Goal: Task Accomplishment & Management: Manage account settings

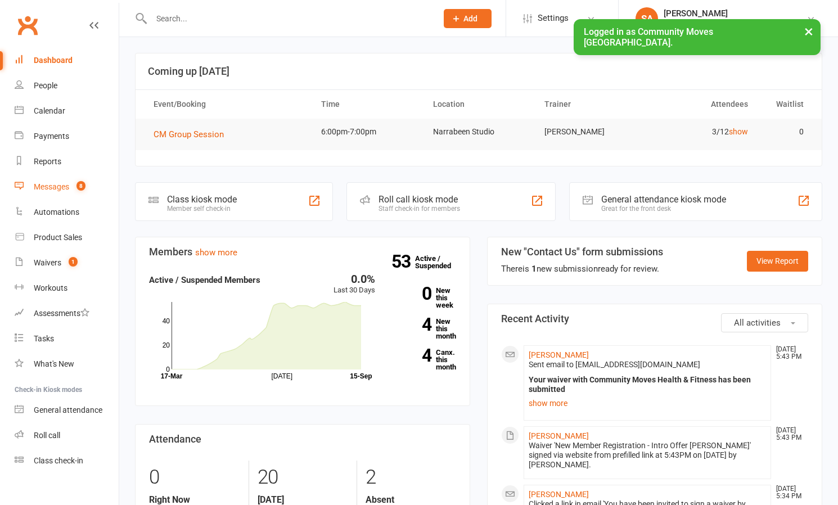
click at [56, 184] on div "Messages" at bounding box center [51, 186] width 35 height 9
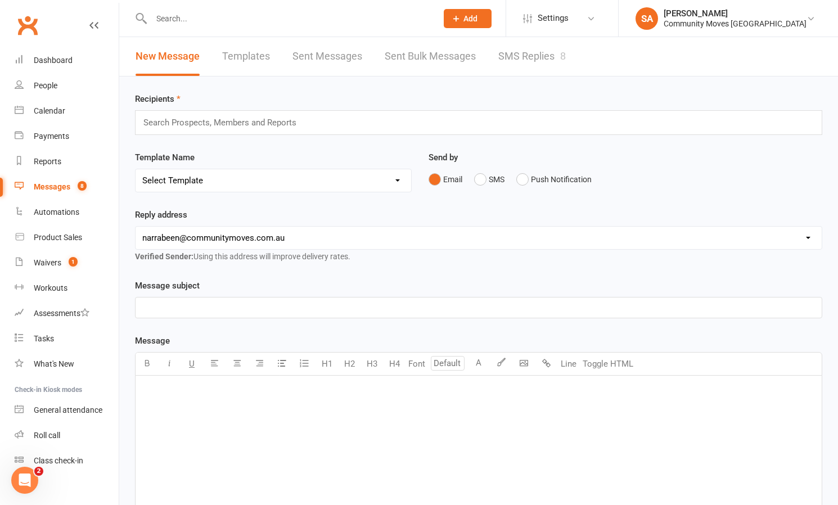
click at [545, 54] on link "SMS Replies 8" at bounding box center [532, 56] width 68 height 39
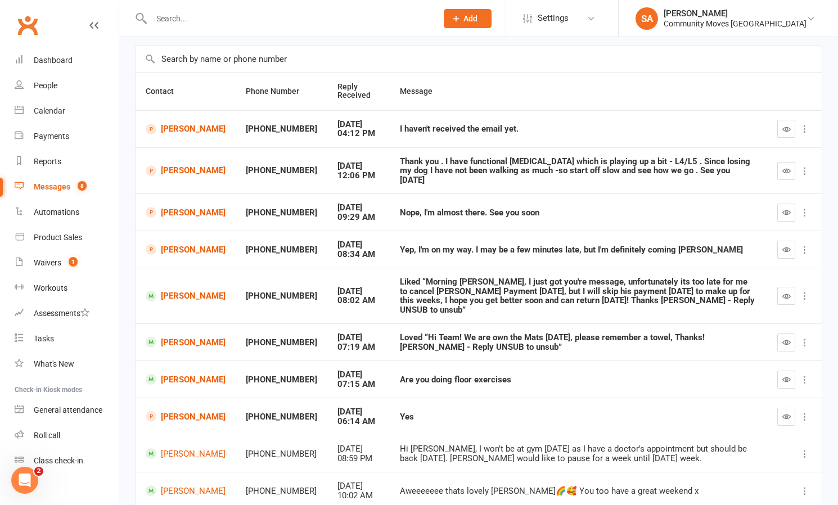
scroll to position [80, 0]
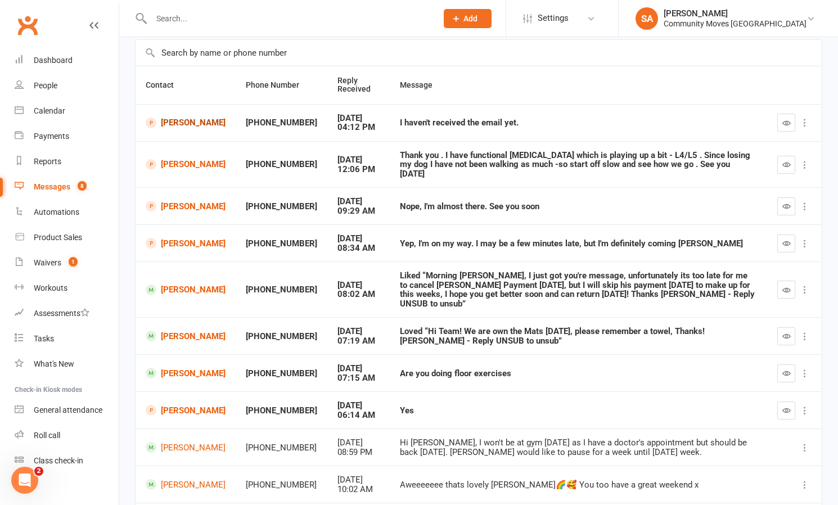
click at [173, 122] on link "[PERSON_NAME]" at bounding box center [186, 123] width 80 height 11
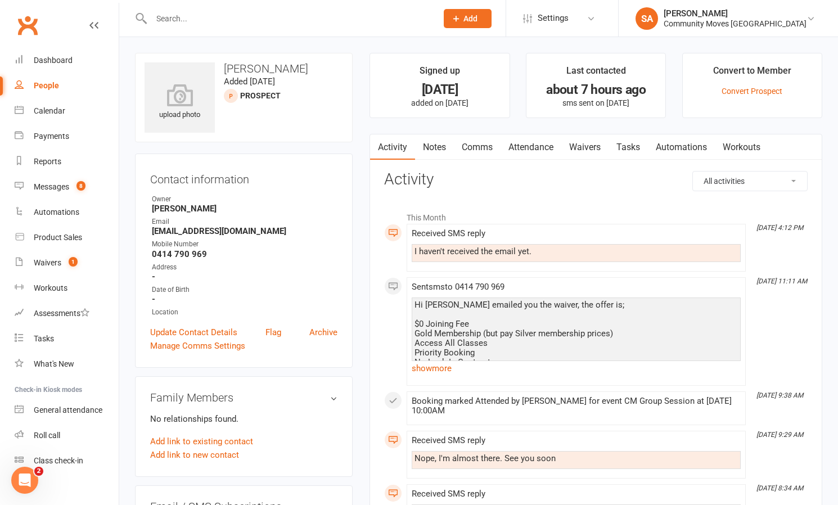
click at [583, 146] on link "Waivers" at bounding box center [584, 147] width 47 height 26
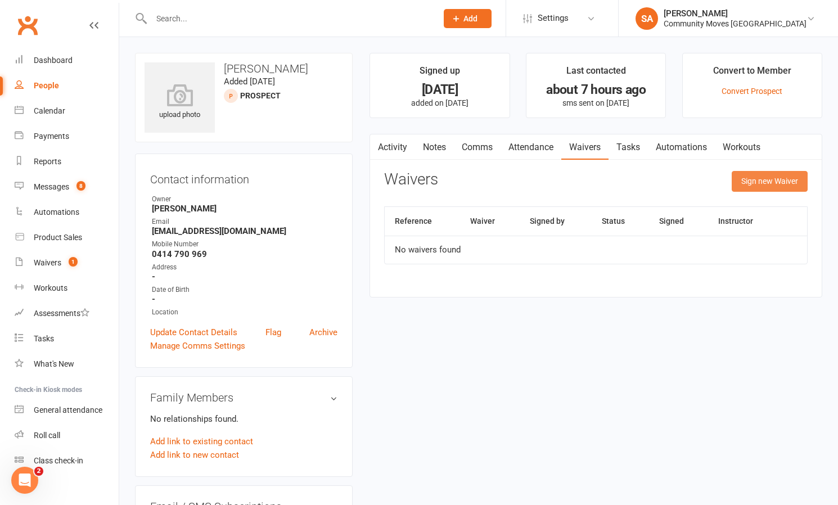
click at [761, 179] on button "Sign new Waiver" at bounding box center [770, 181] width 76 height 20
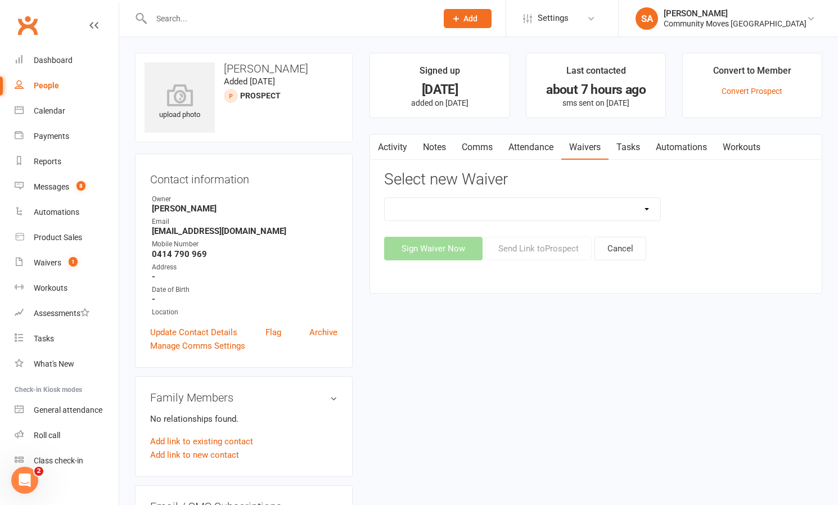
select select "13323"
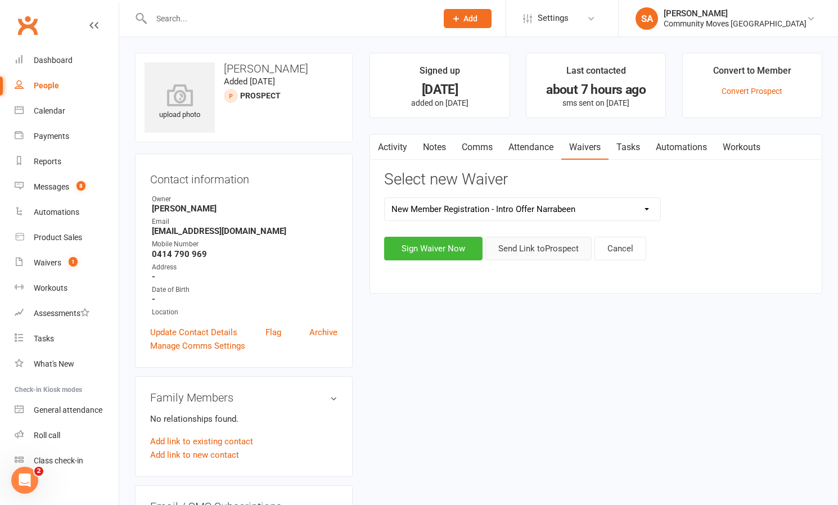
click at [555, 247] on button "Send Link to [GEOGRAPHIC_DATA]" at bounding box center [538, 249] width 106 height 24
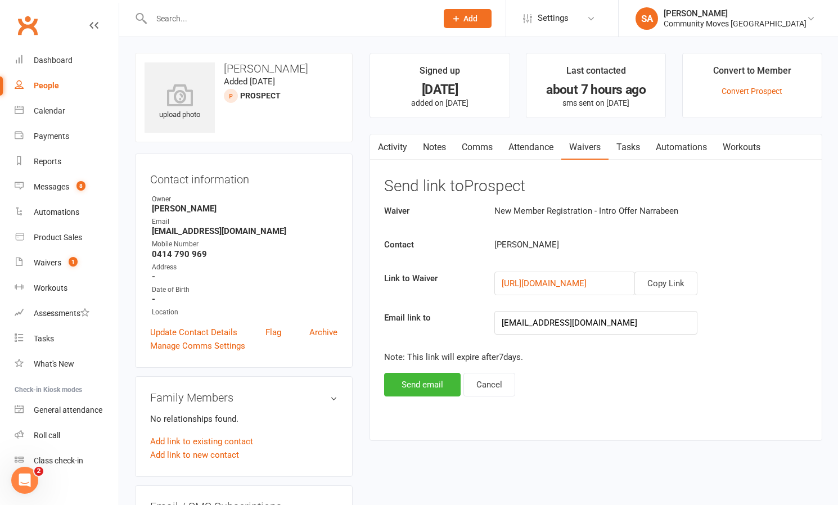
click at [478, 146] on link "Comms" at bounding box center [477, 147] width 47 height 26
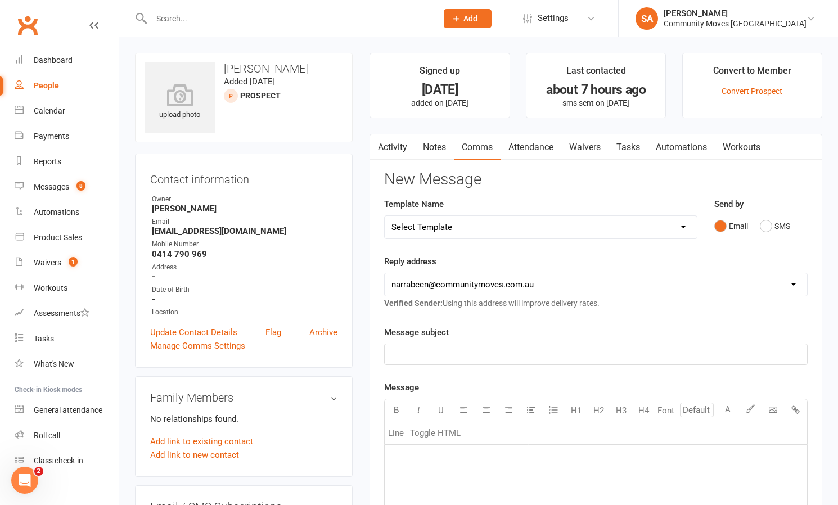
drag, startPoint x: 771, startPoint y: 227, endPoint x: 740, endPoint y: 235, distance: 31.8
click at [769, 227] on button "SMS" at bounding box center [775, 225] width 30 height 21
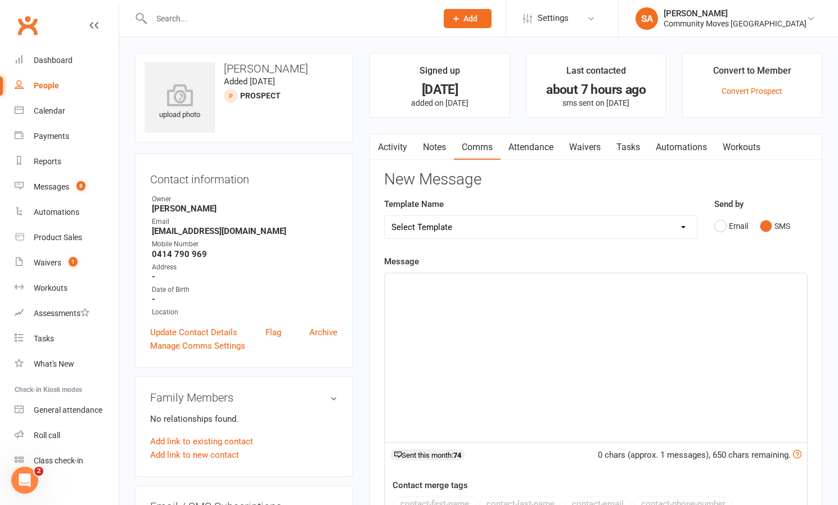
click at [403, 297] on div "﻿" at bounding box center [596, 357] width 422 height 169
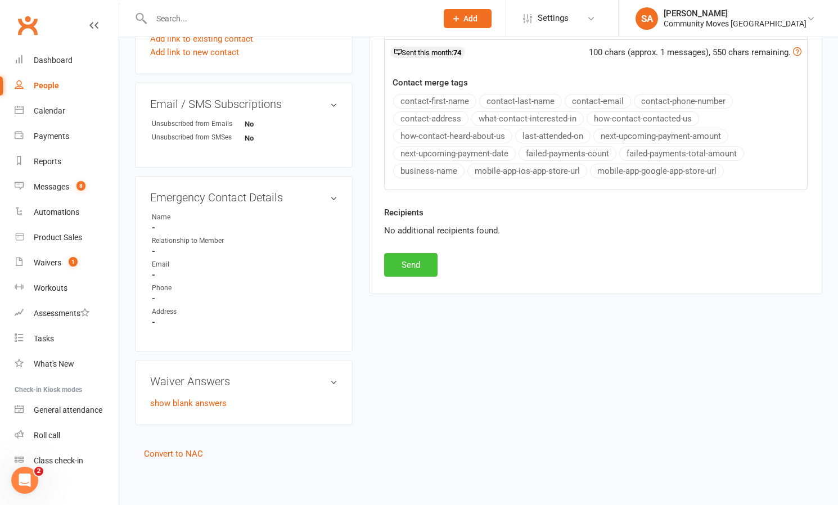
scroll to position [411, 0]
click at [403, 263] on button "Send" at bounding box center [410, 265] width 53 height 24
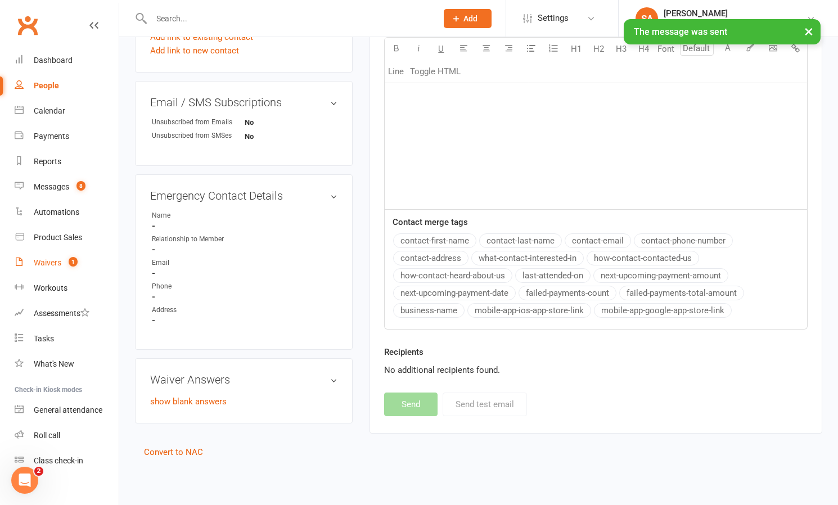
click at [56, 264] on div "Waivers" at bounding box center [48, 262] width 28 height 9
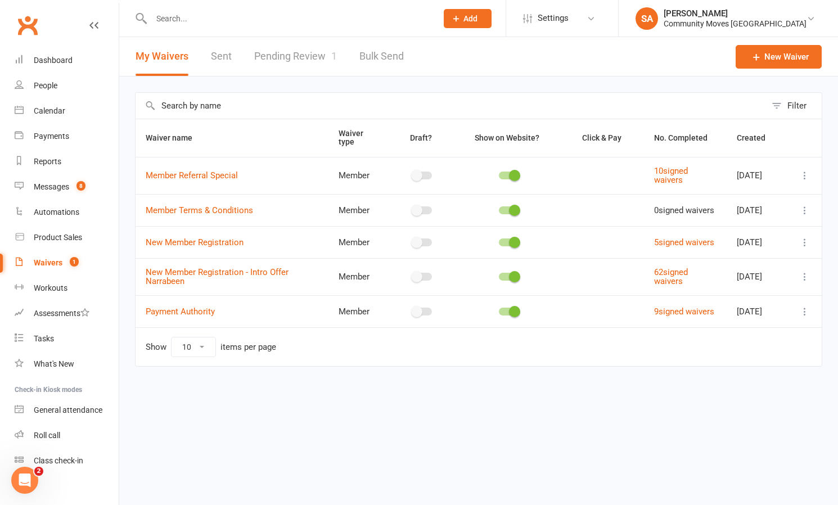
click at [310, 55] on link "Pending Review 1" at bounding box center [295, 56] width 83 height 39
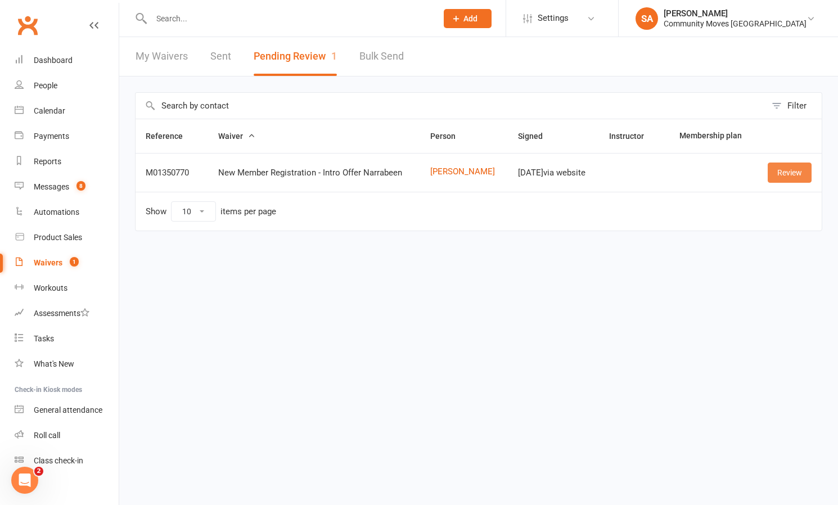
click at [789, 171] on link "Review" at bounding box center [790, 173] width 44 height 20
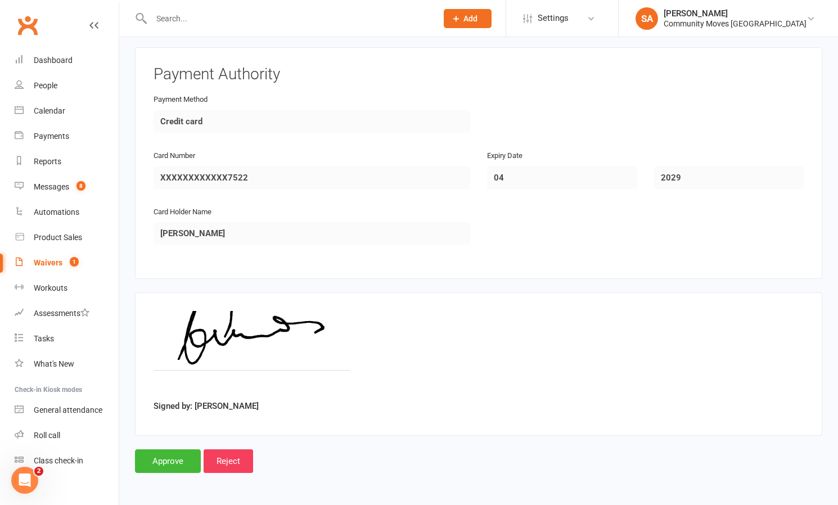
scroll to position [844, 0]
click at [177, 449] on input "Approve" at bounding box center [168, 461] width 66 height 24
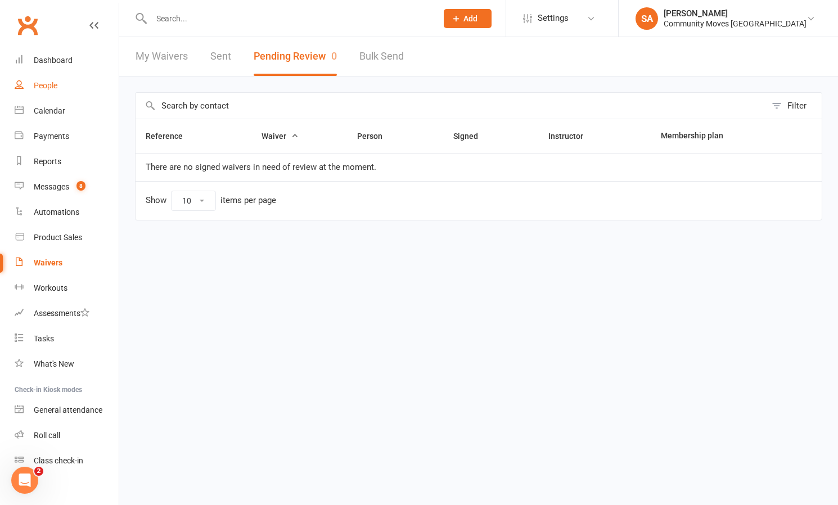
click at [55, 86] on div "People" at bounding box center [46, 85] width 24 height 9
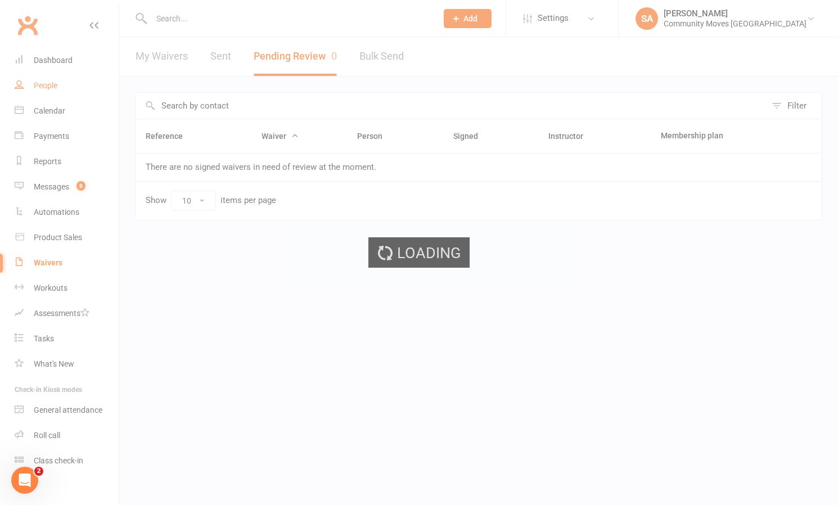
select select "100"
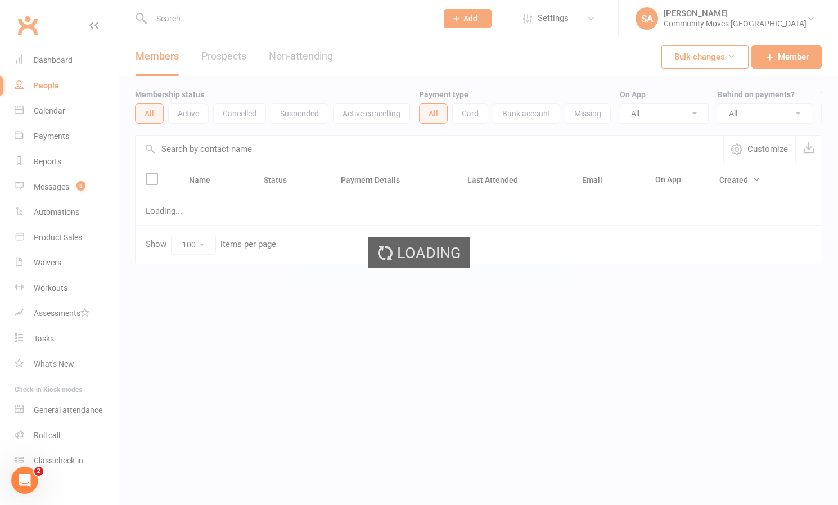
click at [200, 20] on div "Loading" at bounding box center [419, 252] width 838 height 505
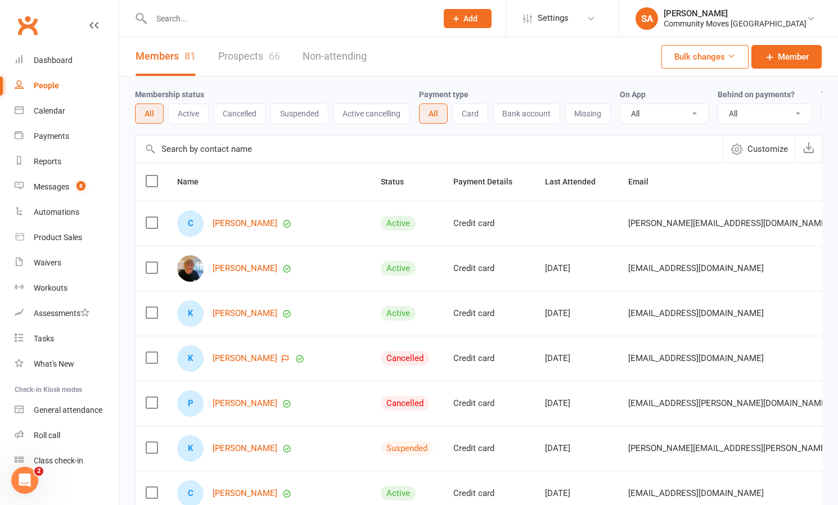
scroll to position [15, 0]
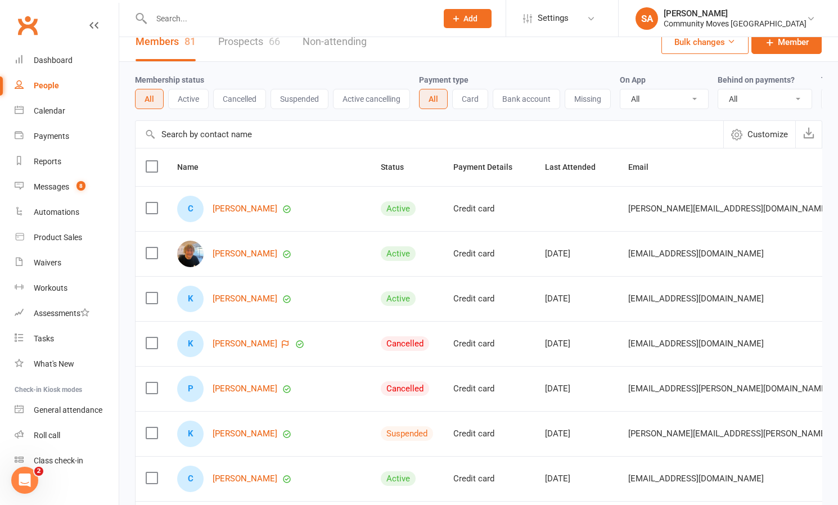
click at [185, 16] on input "text" at bounding box center [288, 19] width 281 height 16
type input "[PERSON_NAME]"
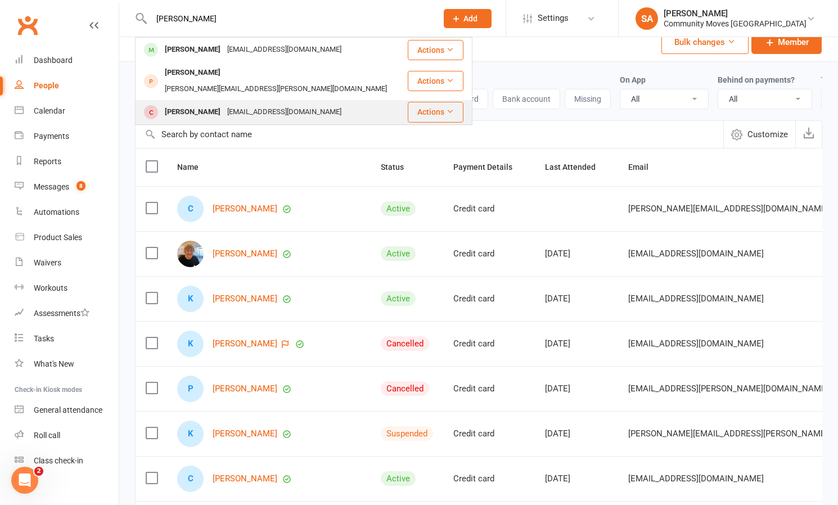
scroll to position [15, 0]
click at [190, 104] on div "[PERSON_NAME]" at bounding box center [192, 112] width 62 height 16
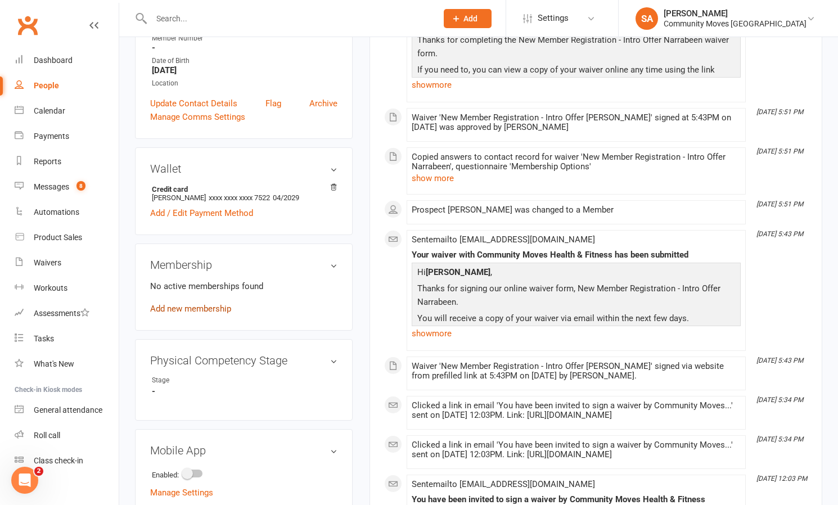
scroll to position [251, 0]
click at [174, 309] on link "Add new membership" at bounding box center [190, 309] width 81 height 10
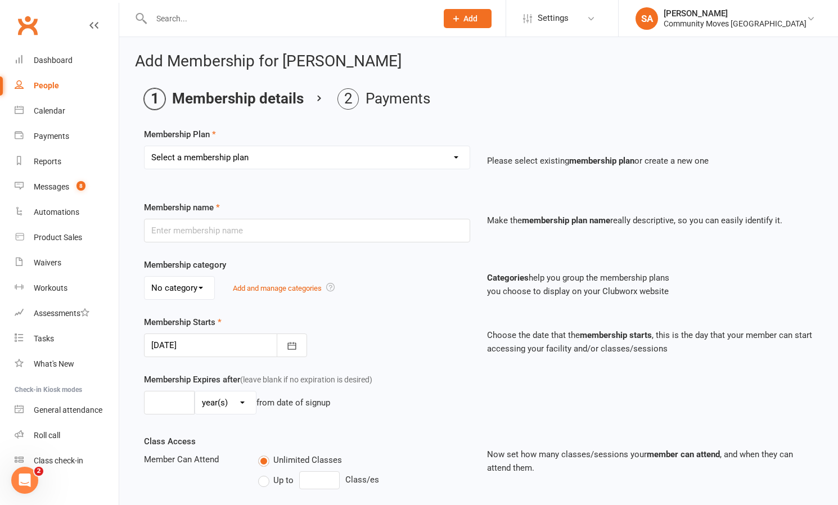
select select "14"
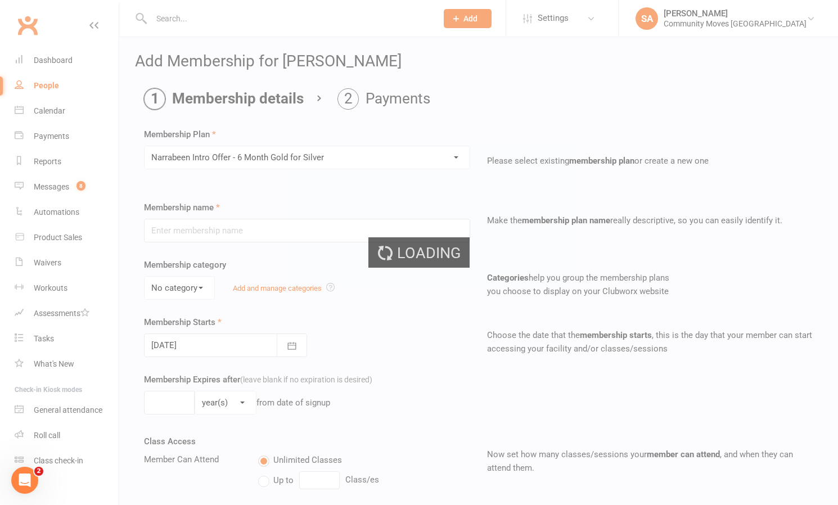
type input "Narrabeen Intro Offer - 6 Month Gold for Silver"
select select "0"
type input "6"
select select "2"
type input "6"
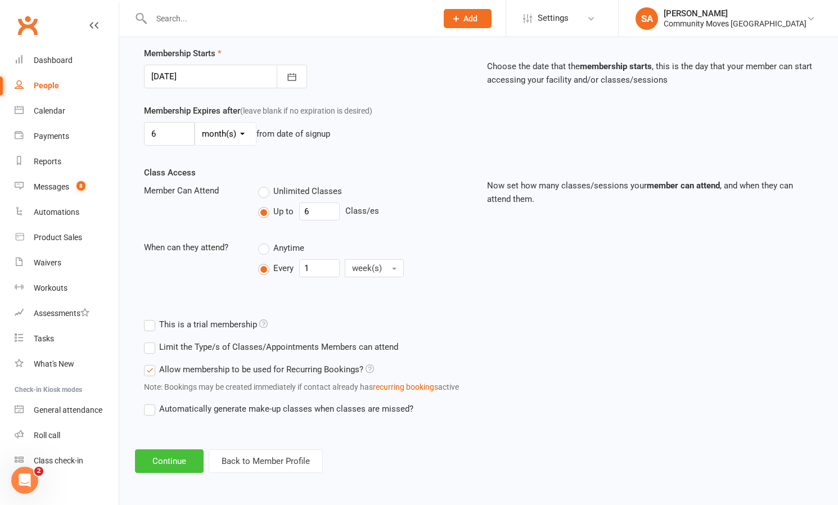
scroll to position [278, 0]
click at [169, 449] on button "Continue" at bounding box center [169, 461] width 69 height 24
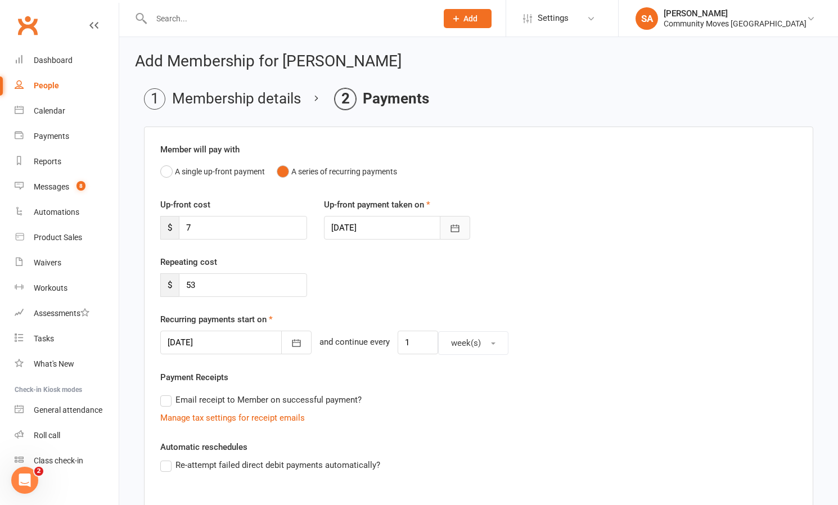
scroll to position [1, 0]
click at [291, 338] on icon "button" at bounding box center [296, 342] width 11 height 11
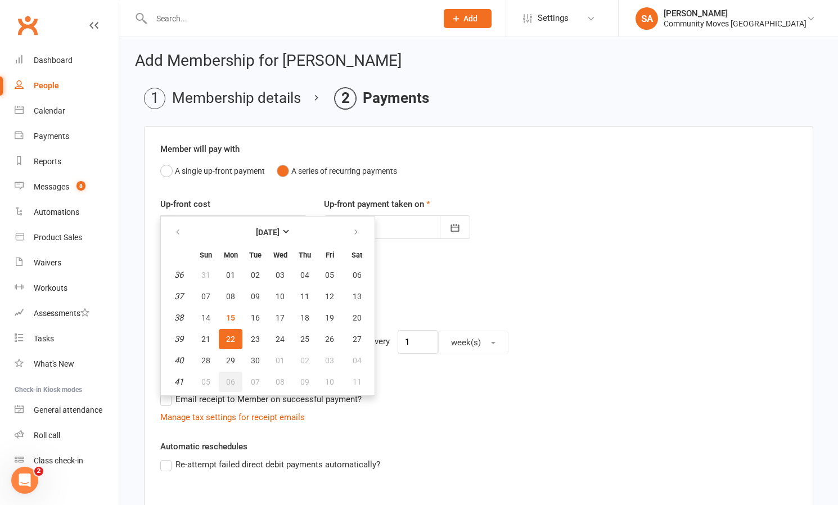
click at [228, 381] on span "06" at bounding box center [230, 381] width 9 height 9
type input "[DATE]"
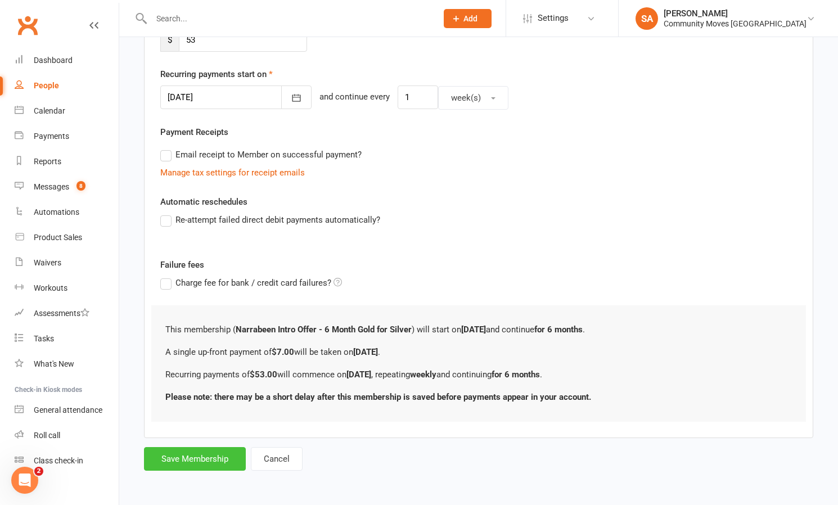
scroll to position [254, 0]
click at [208, 450] on button "Save Membership" at bounding box center [195, 459] width 102 height 24
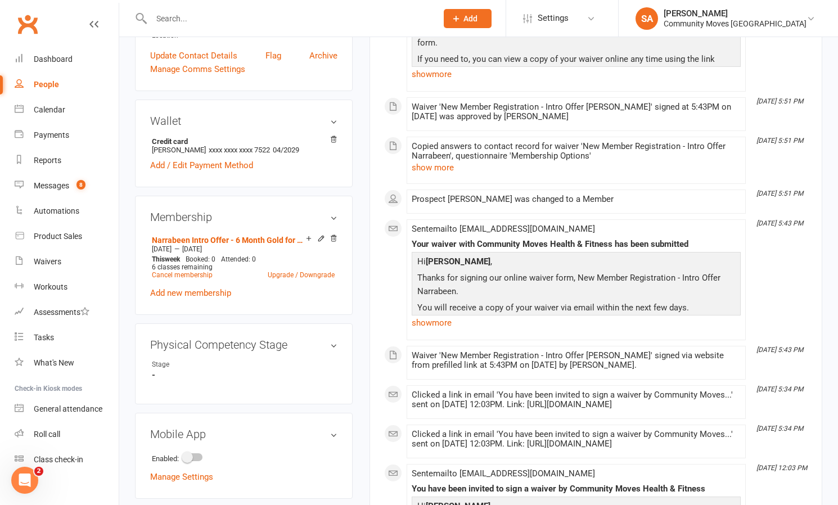
scroll to position [303, 0]
click at [203, 457] on div at bounding box center [192, 456] width 19 height 8
click at [183, 455] on input "checkbox" at bounding box center [183, 455] width 0 height 0
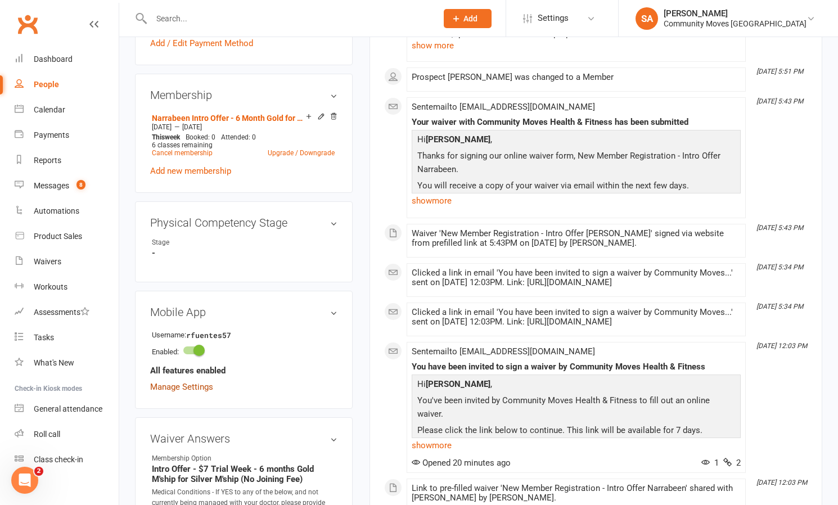
click at [176, 386] on link "Manage Settings" at bounding box center [181, 387] width 63 height 10
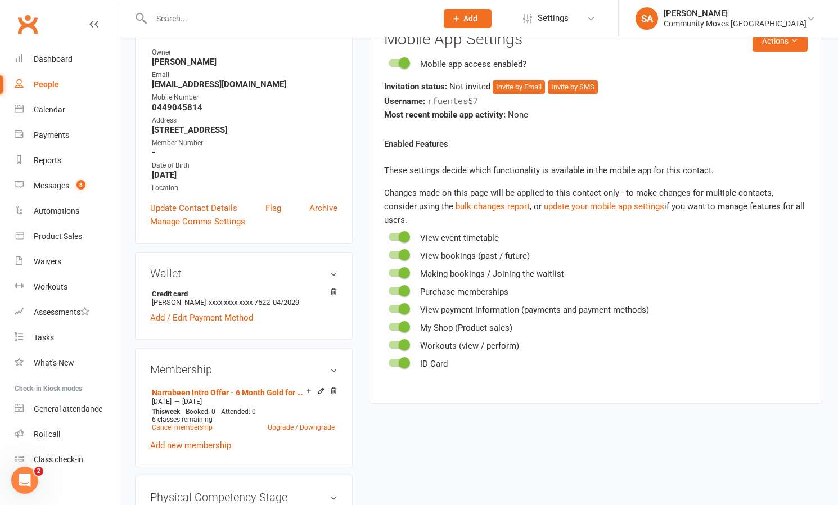
scroll to position [86, 0]
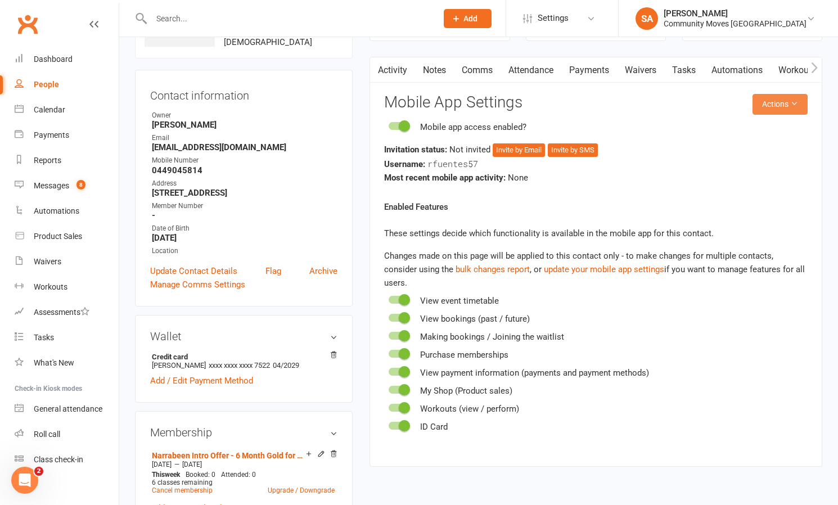
click at [789, 103] on button "Actions" at bounding box center [780, 104] width 55 height 20
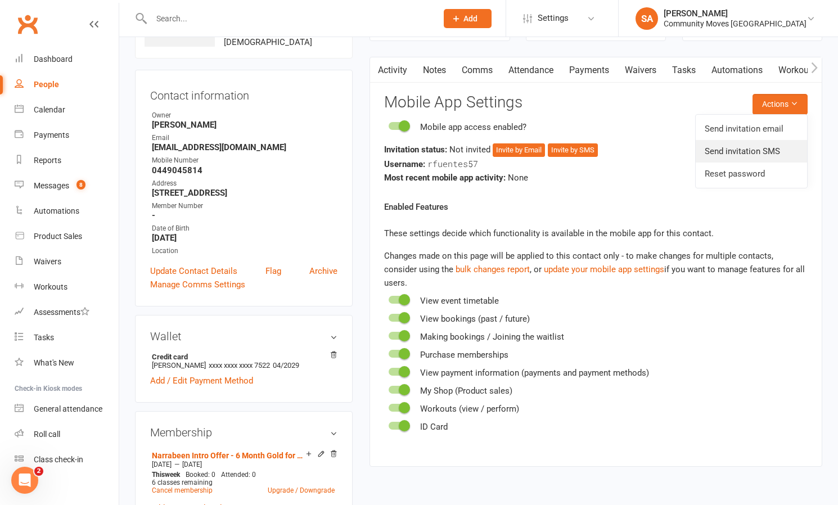
click at [753, 150] on link "Send invitation SMS" at bounding box center [751, 151] width 111 height 23
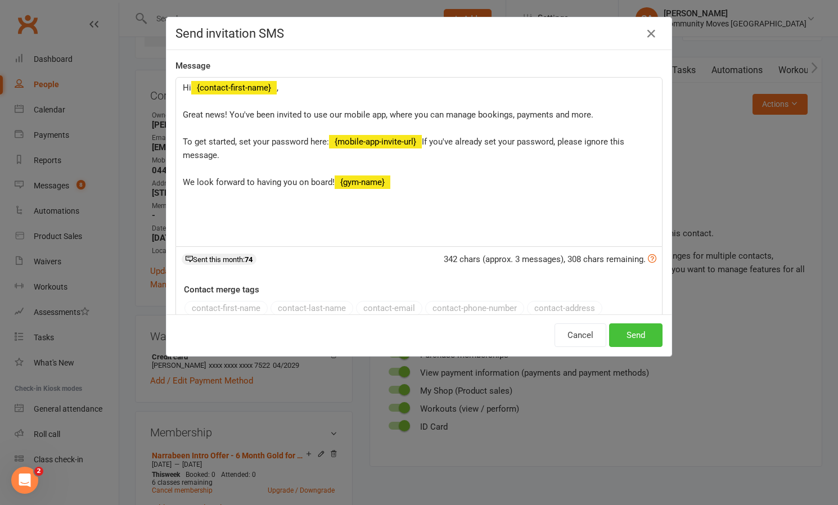
click at [634, 334] on button "Send" at bounding box center [635, 335] width 53 height 24
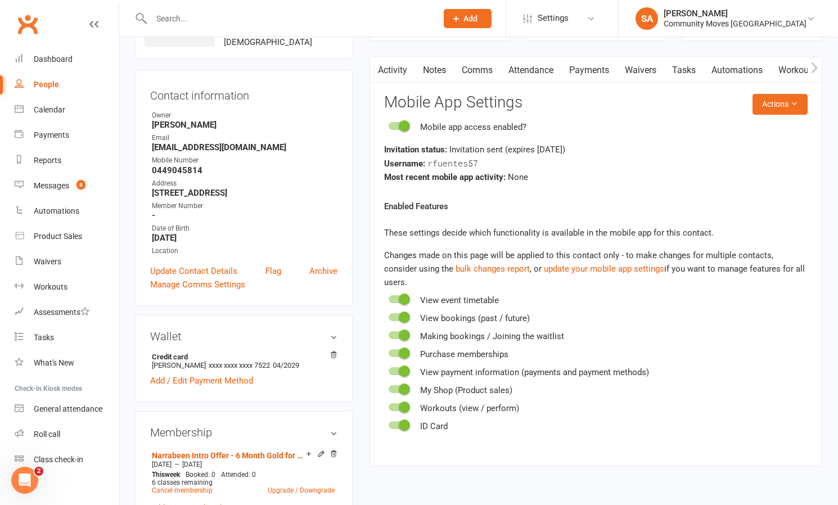
scroll to position [79, 0]
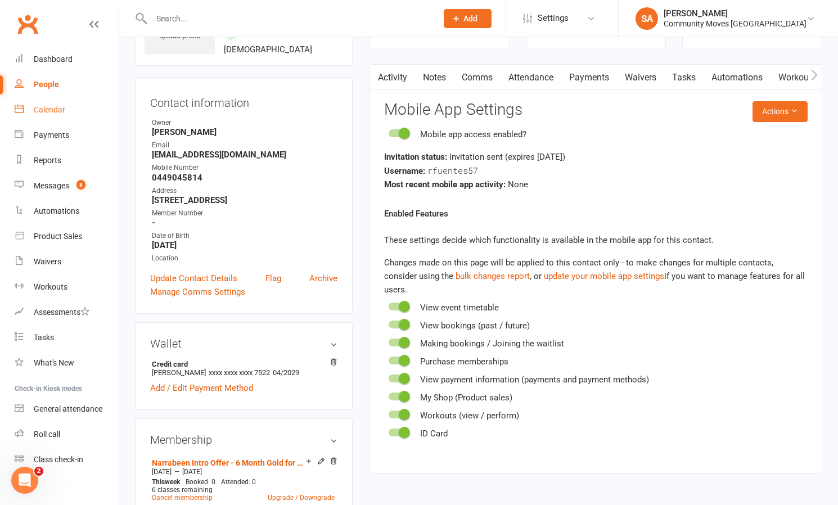
click at [56, 102] on link "Calendar" at bounding box center [67, 109] width 104 height 25
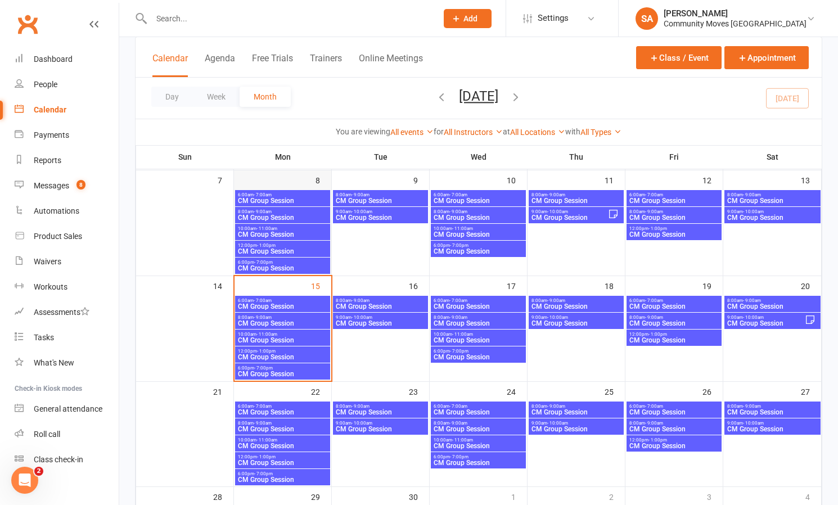
scroll to position [189, 0]
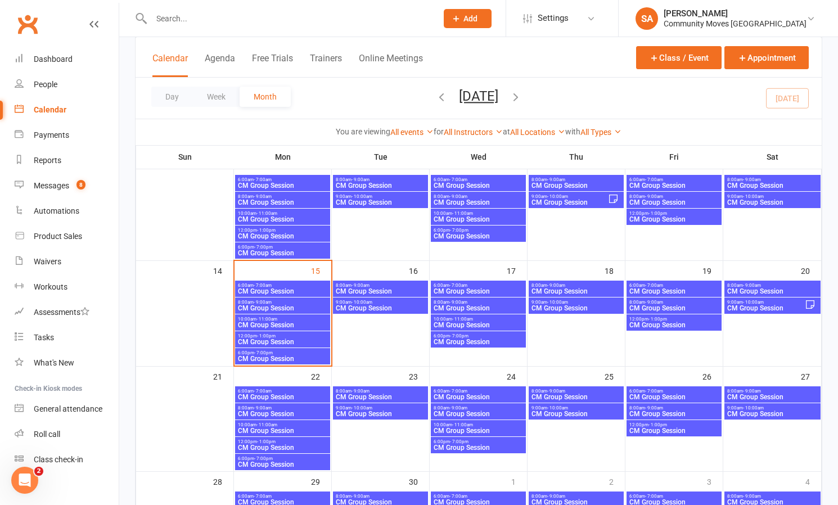
click at [295, 360] on span "CM Group Session" at bounding box center [282, 359] width 91 height 7
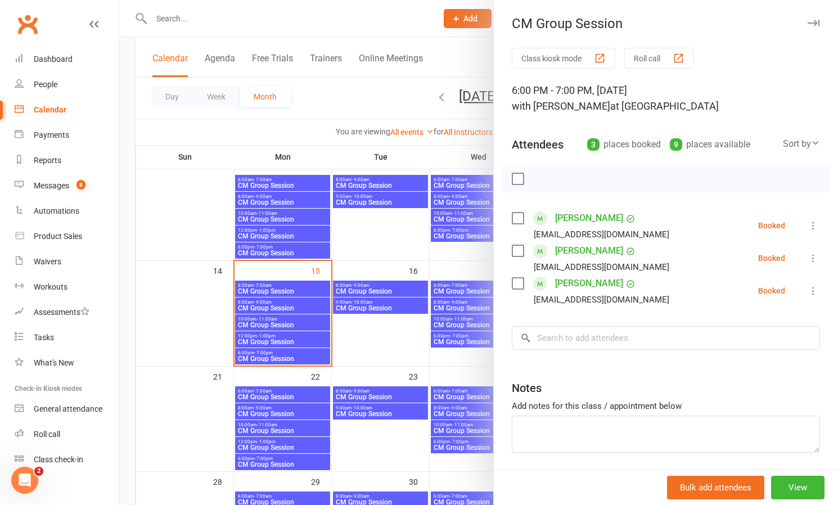
click at [813, 224] on icon at bounding box center [813, 225] width 11 height 11
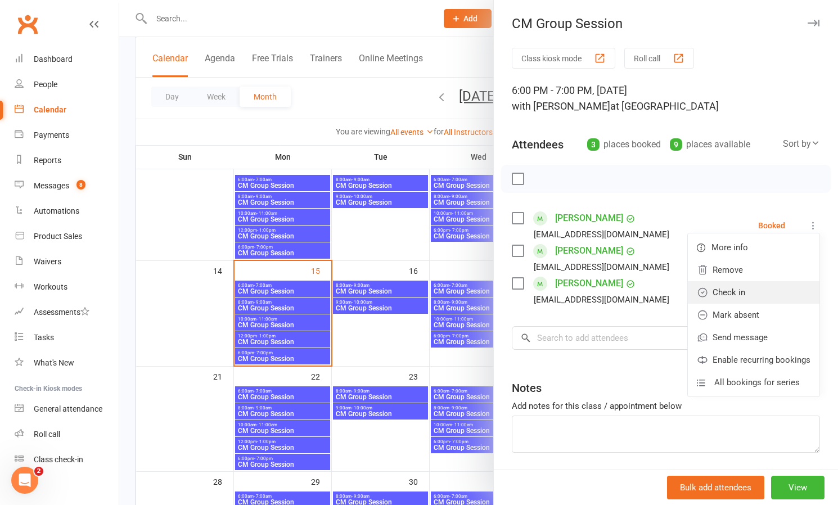
click at [740, 294] on link "Check in" at bounding box center [754, 292] width 132 height 23
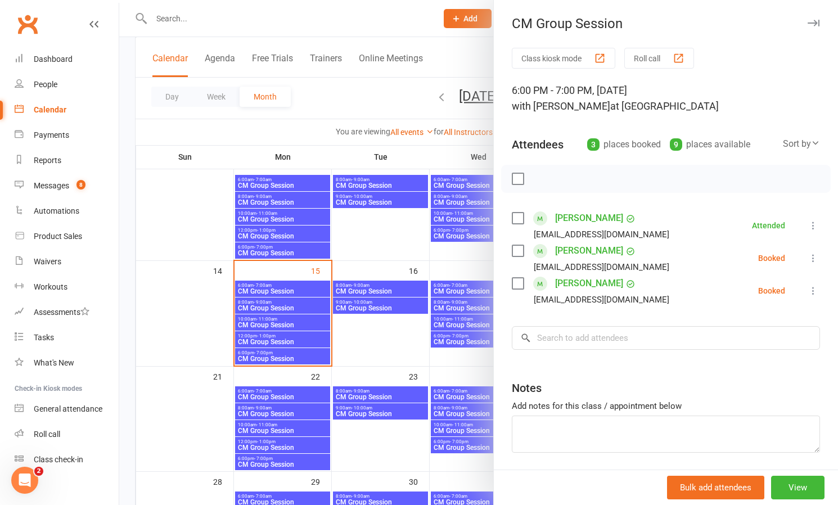
click at [814, 255] on icon at bounding box center [813, 258] width 11 height 11
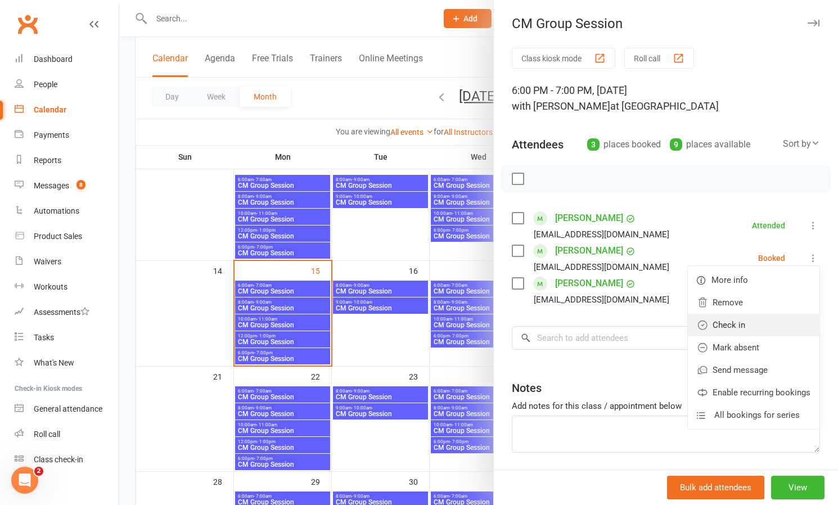
click at [745, 326] on link "Check in" at bounding box center [754, 325] width 132 height 23
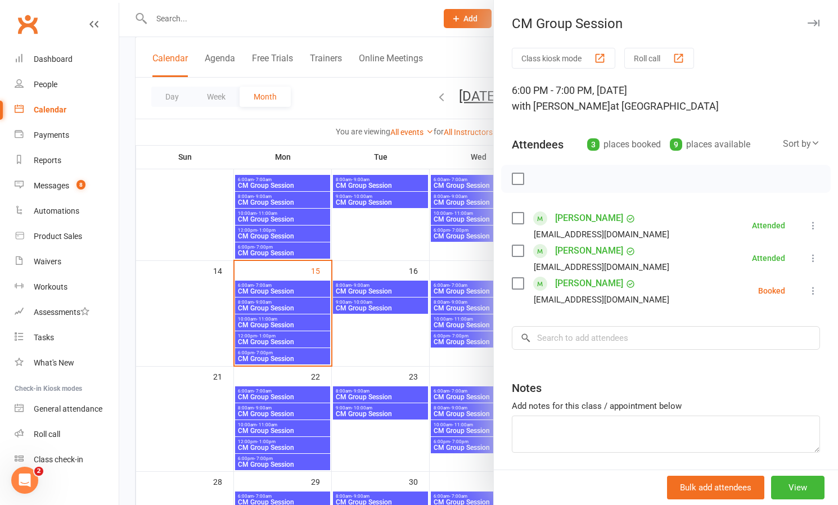
click at [810, 286] on icon at bounding box center [813, 290] width 11 height 11
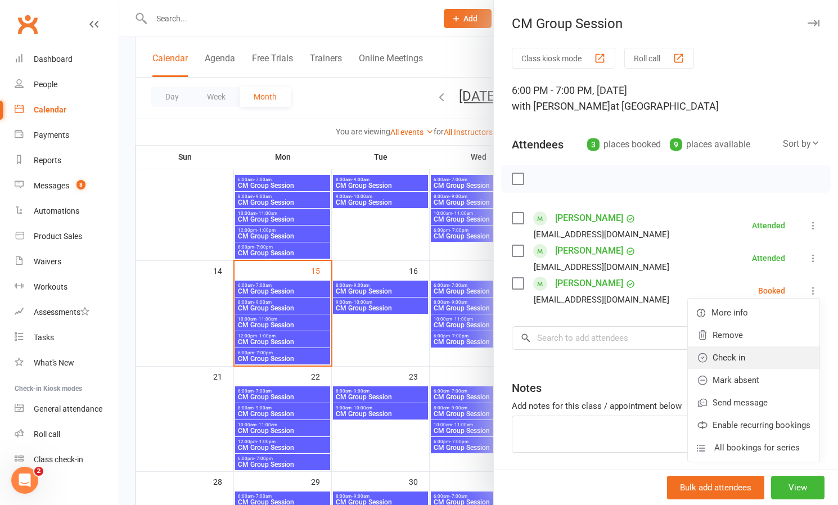
click at [744, 356] on link "Check in" at bounding box center [754, 358] width 132 height 23
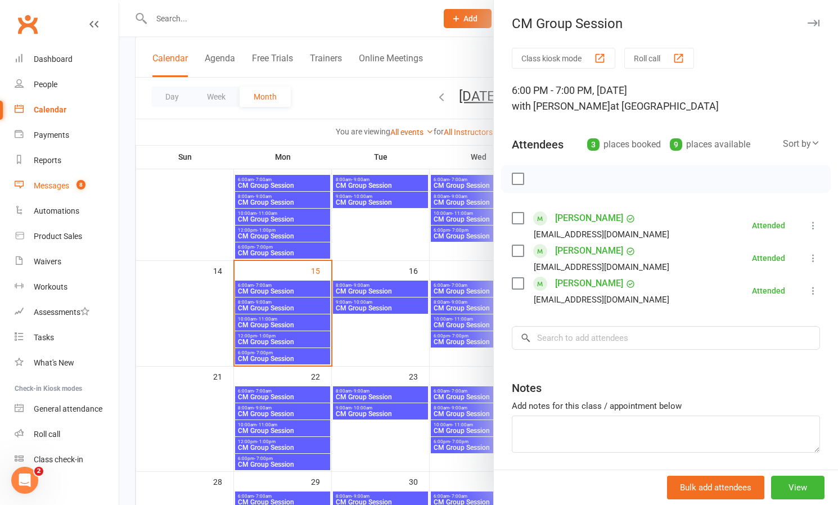
click at [42, 182] on div "Messages" at bounding box center [51, 185] width 35 height 9
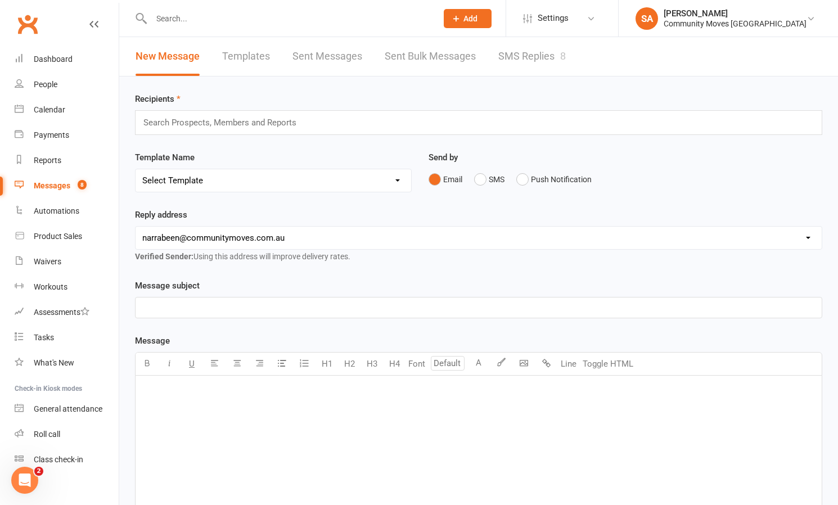
click at [515, 50] on link "SMS Replies 8" at bounding box center [532, 56] width 68 height 39
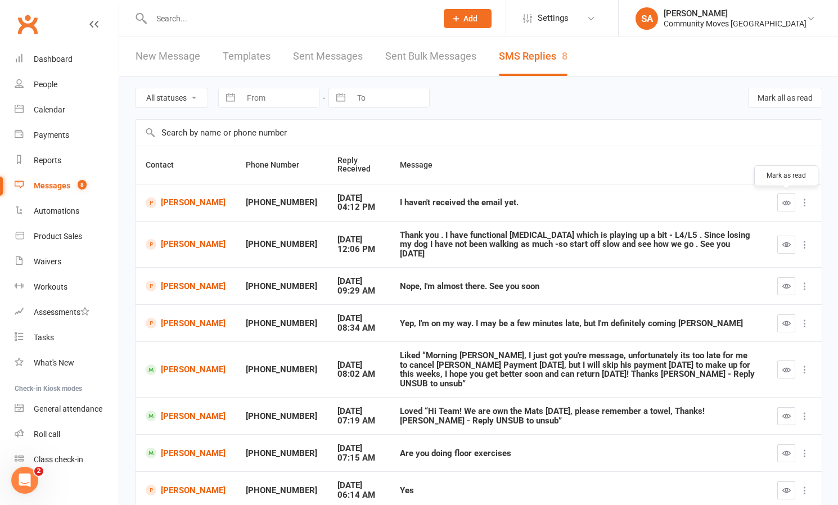
click at [783, 204] on icon "button" at bounding box center [787, 203] width 8 height 8
click at [783, 277] on button "button" at bounding box center [786, 286] width 18 height 18
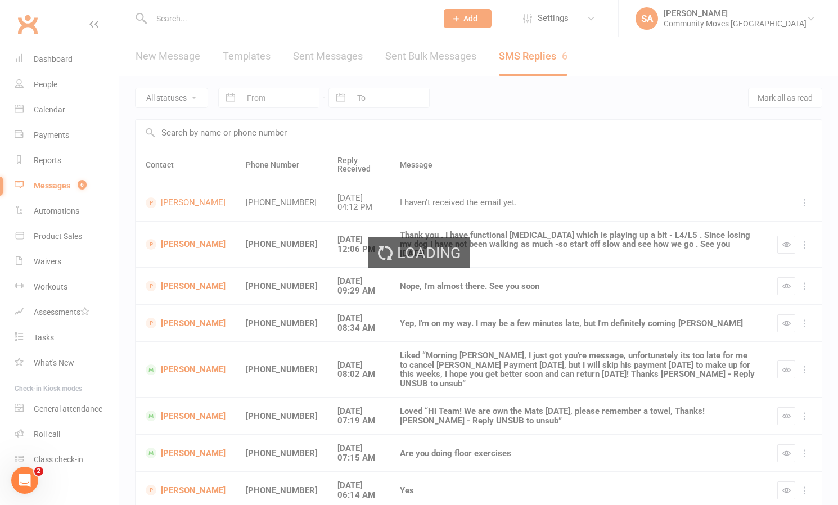
click at [788, 306] on div "Loading" at bounding box center [419, 252] width 838 height 505
click at [786, 309] on ui-view "Prospect Member Non-attending contact Class / event Appointment Task Membership…" at bounding box center [419, 327] width 838 height 648
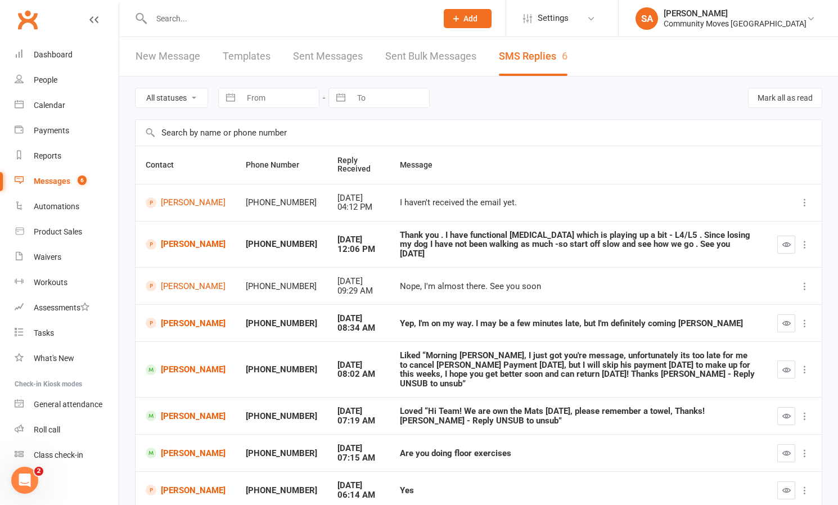
scroll to position [36, 0]
